Goal: Information Seeking & Learning: Learn about a topic

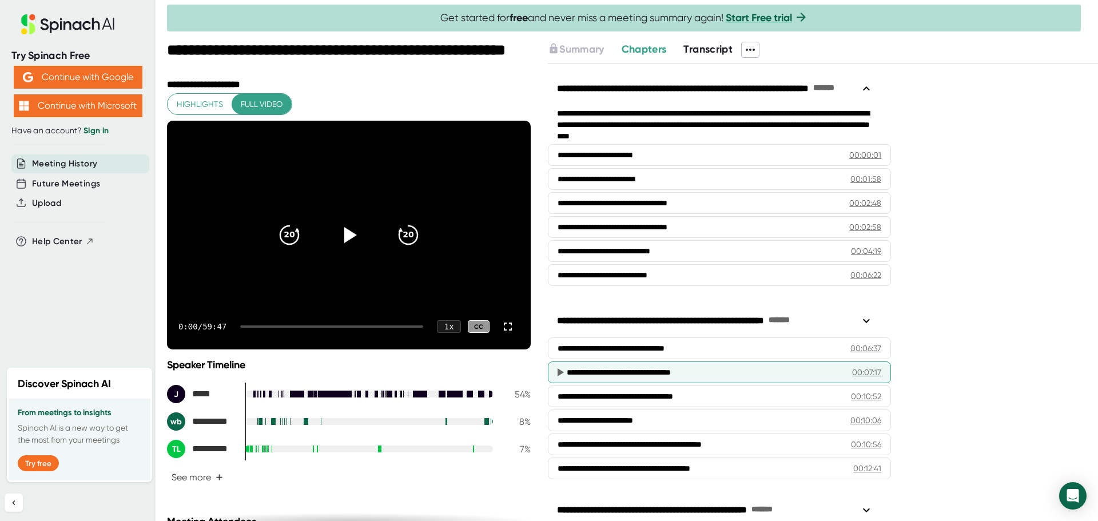
click at [687, 374] on div "**********" at bounding box center [700, 371] width 268 height 11
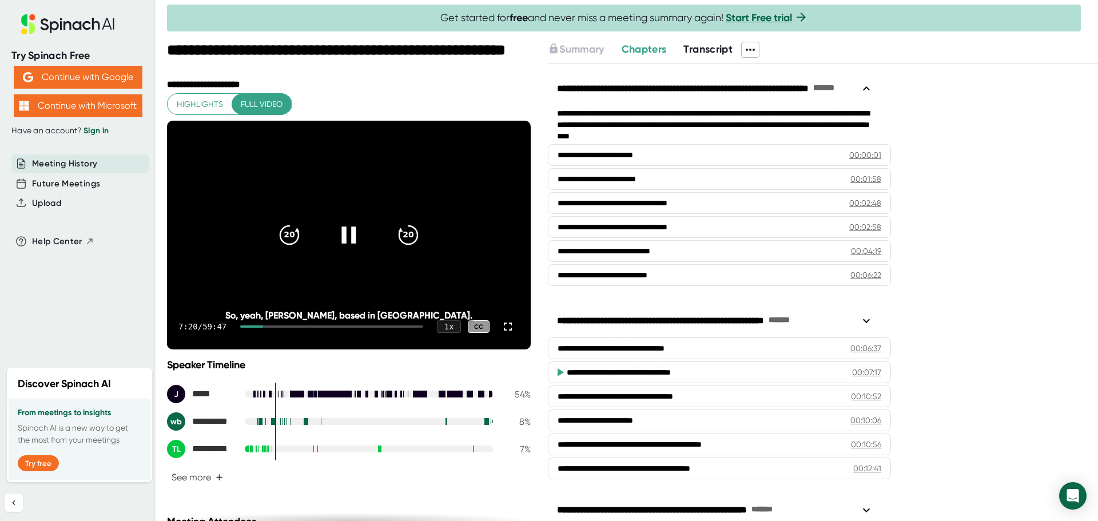
click at [342, 239] on icon at bounding box center [348, 234] width 14 height 17
